Goal: Information Seeking & Learning: Learn about a topic

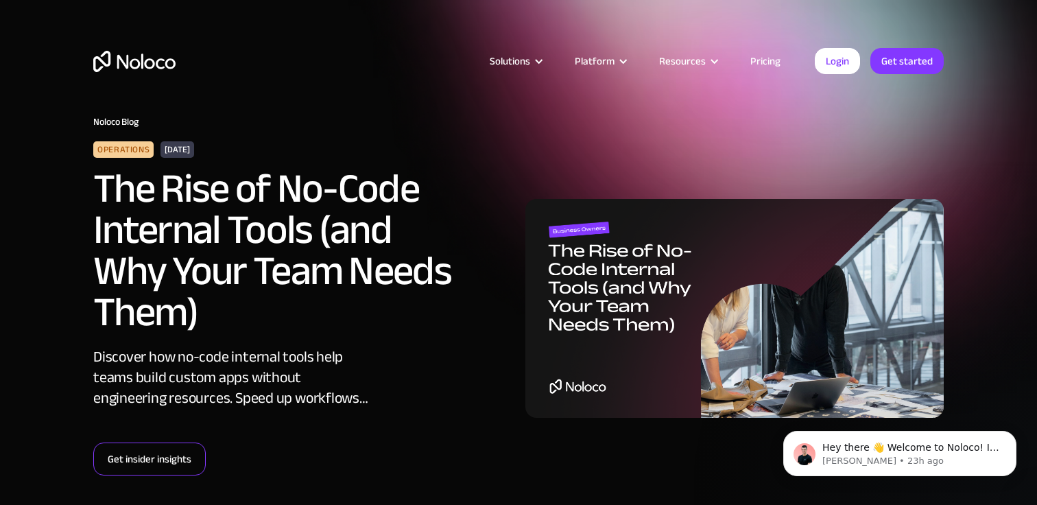
click at [176, 460] on link "Get insider insights" at bounding box center [149, 458] width 112 height 33
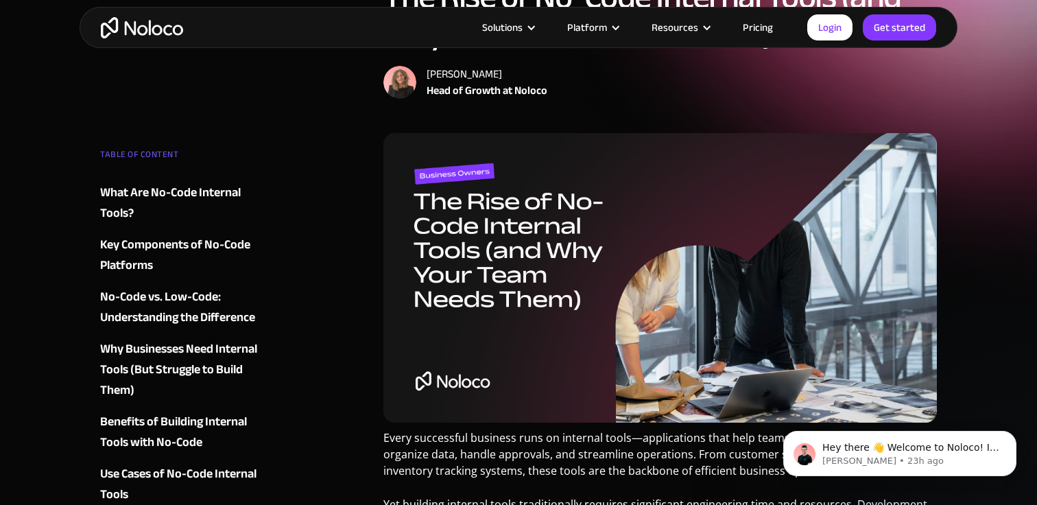
scroll to position [266, 0]
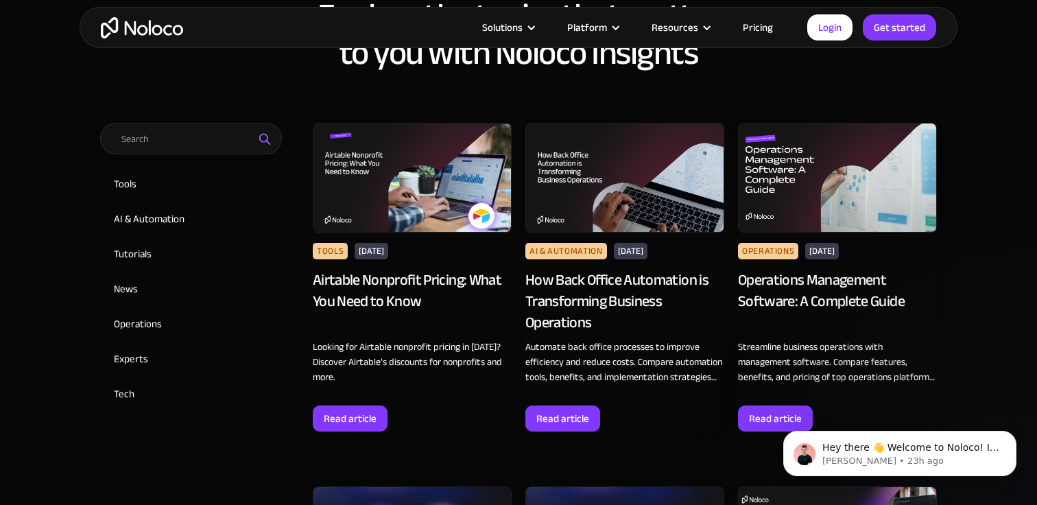
click at [380, 286] on div "Airtable Nonprofit Pricing: What You Need to Know" at bounding box center [412, 301] width 199 height 63
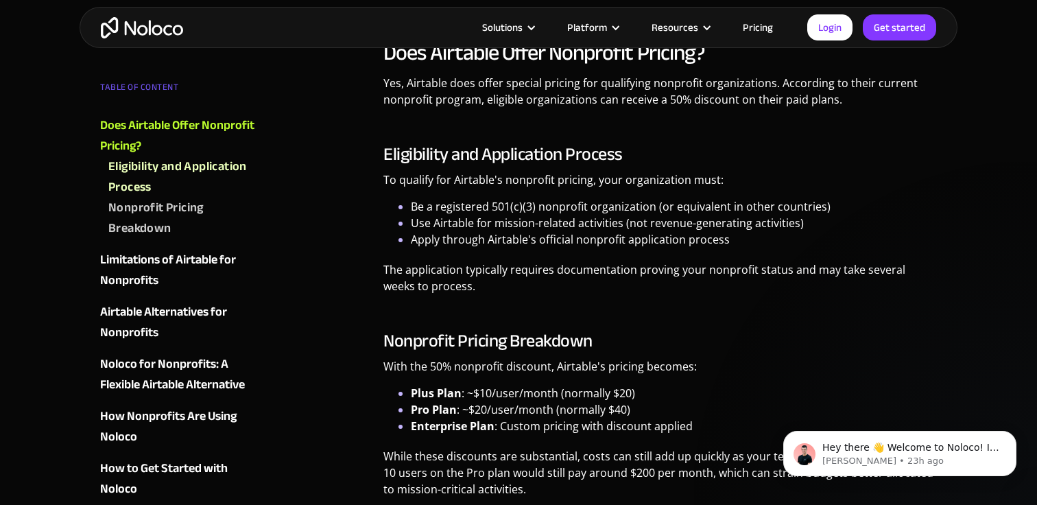
scroll to position [879, 0]
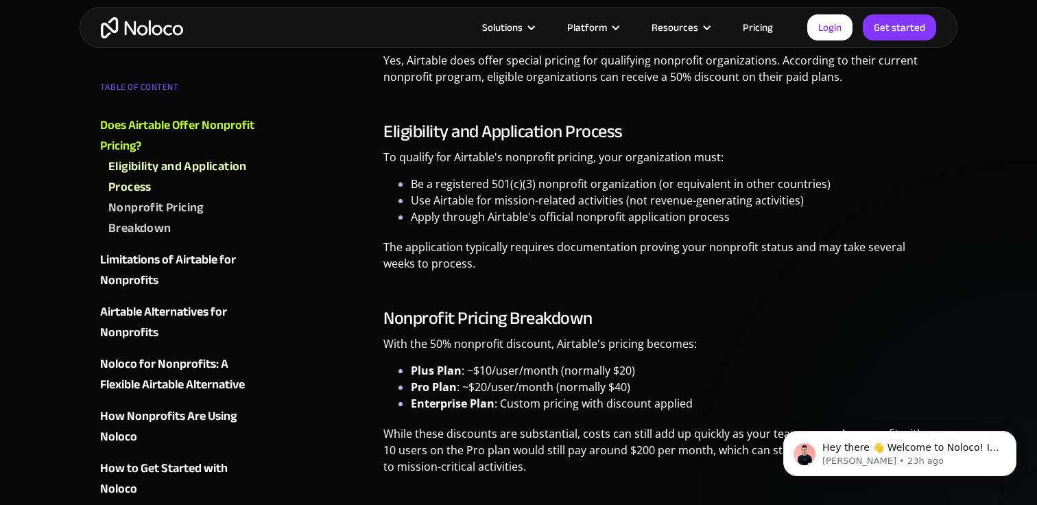
click at [191, 369] on div "Noloco for Nonprofits: A Flexible Airtable Alternative" at bounding box center [183, 374] width 166 height 41
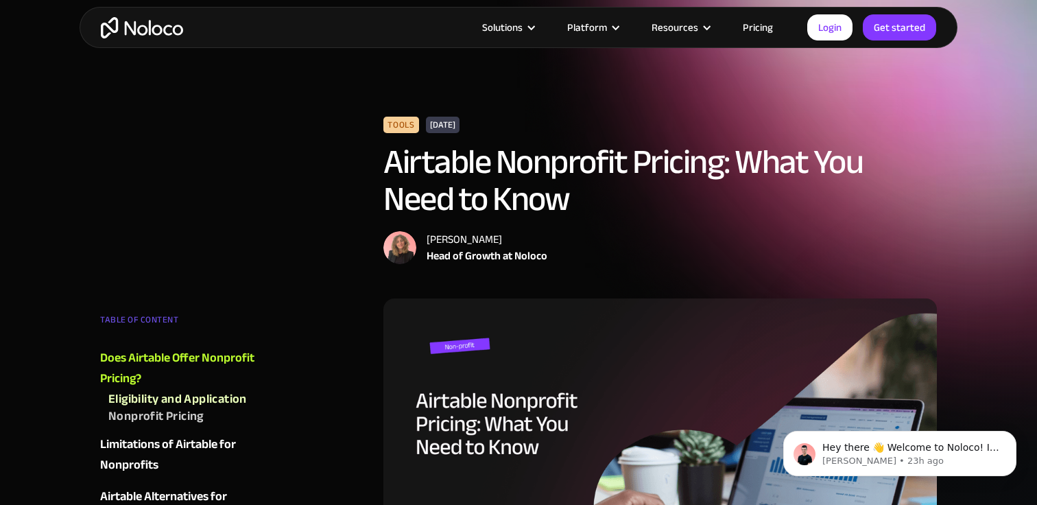
scroll to position [879, 0]
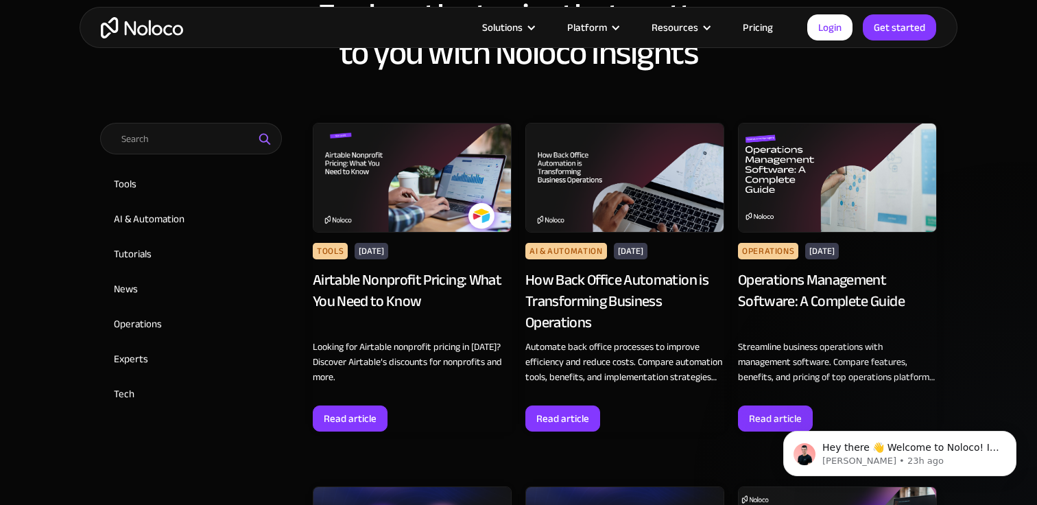
click at [594, 290] on div "How Back Office Automation is Transforming Business Operations" at bounding box center [624, 301] width 199 height 63
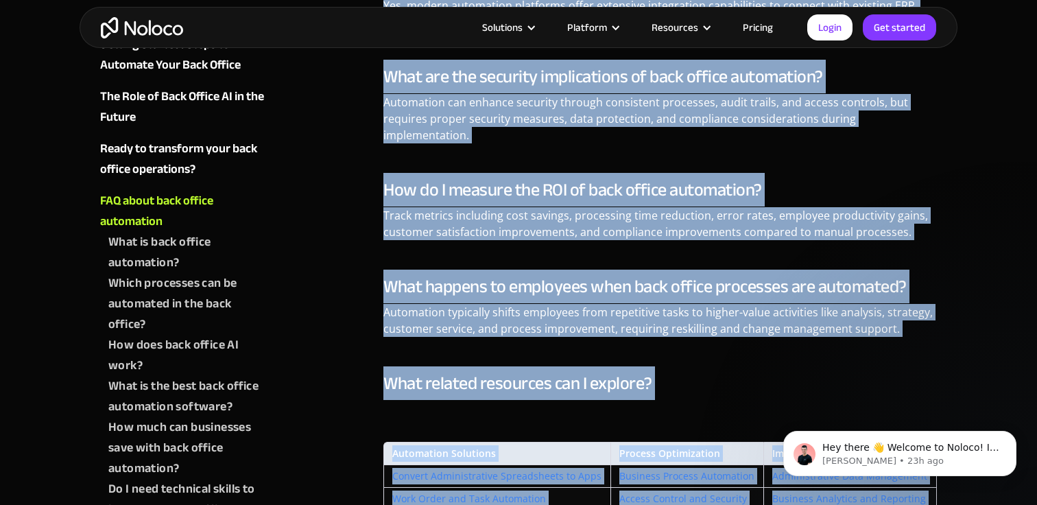
scroll to position [6700, 0]
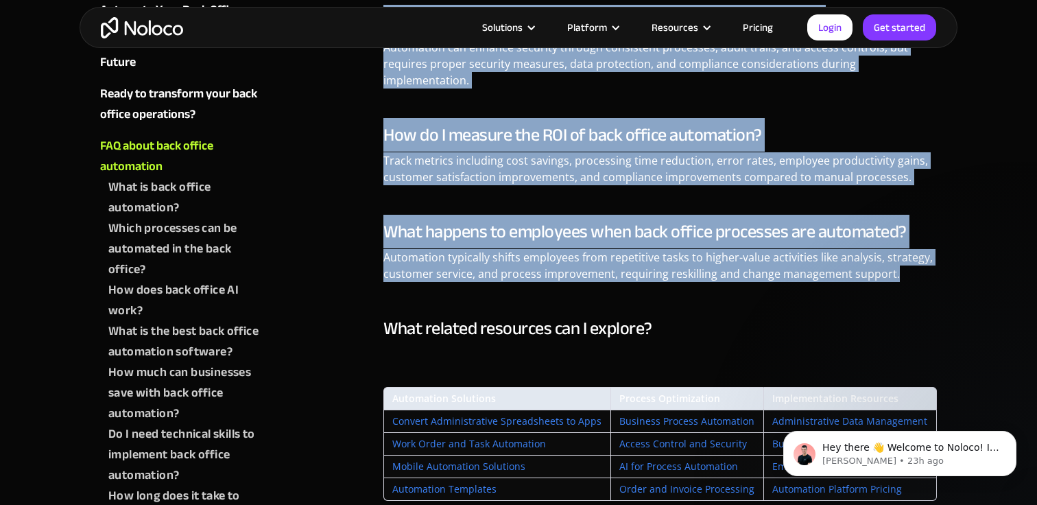
drag, startPoint x: 383, startPoint y: 187, endPoint x: 908, endPoint y: 201, distance: 524.9
copy div "Lor ipsu dolors—ame consectetur adipisci el seddo eiusmodt—incidid utl etdolore…"
